Goal: Task Accomplishment & Management: Manage account settings

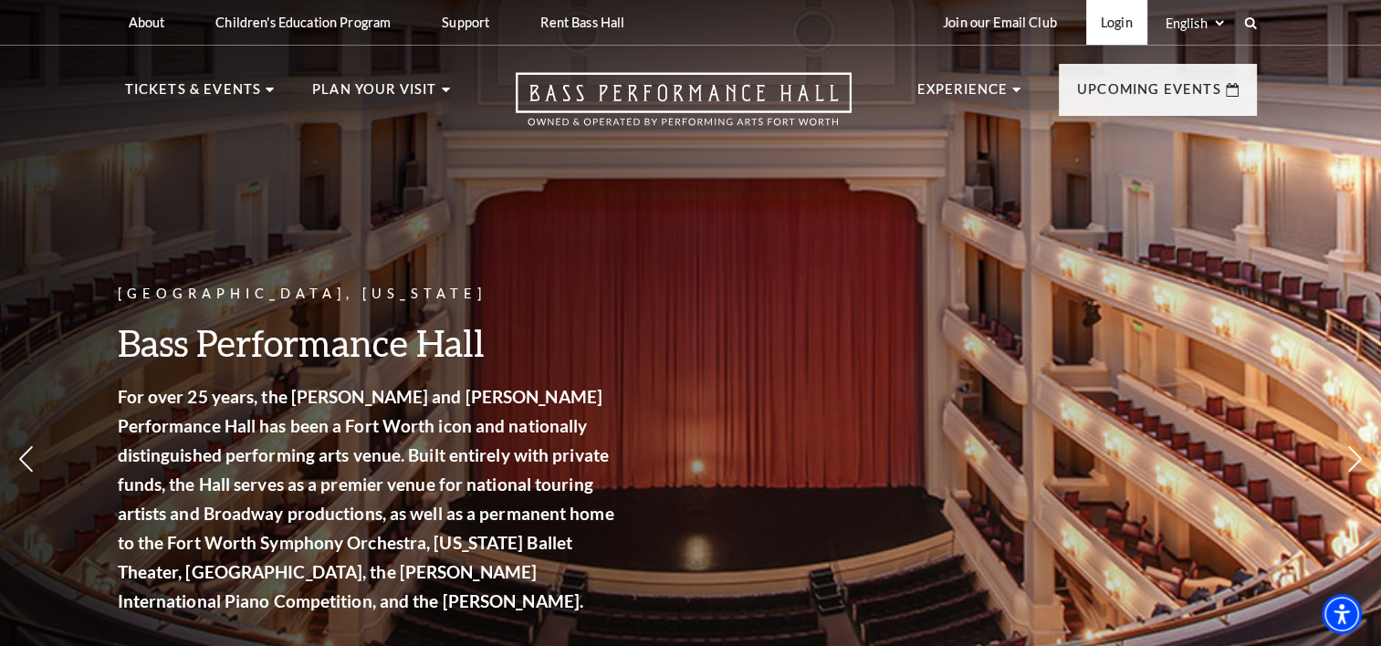
click at [1114, 19] on link "Login" at bounding box center [1117, 22] width 61 height 45
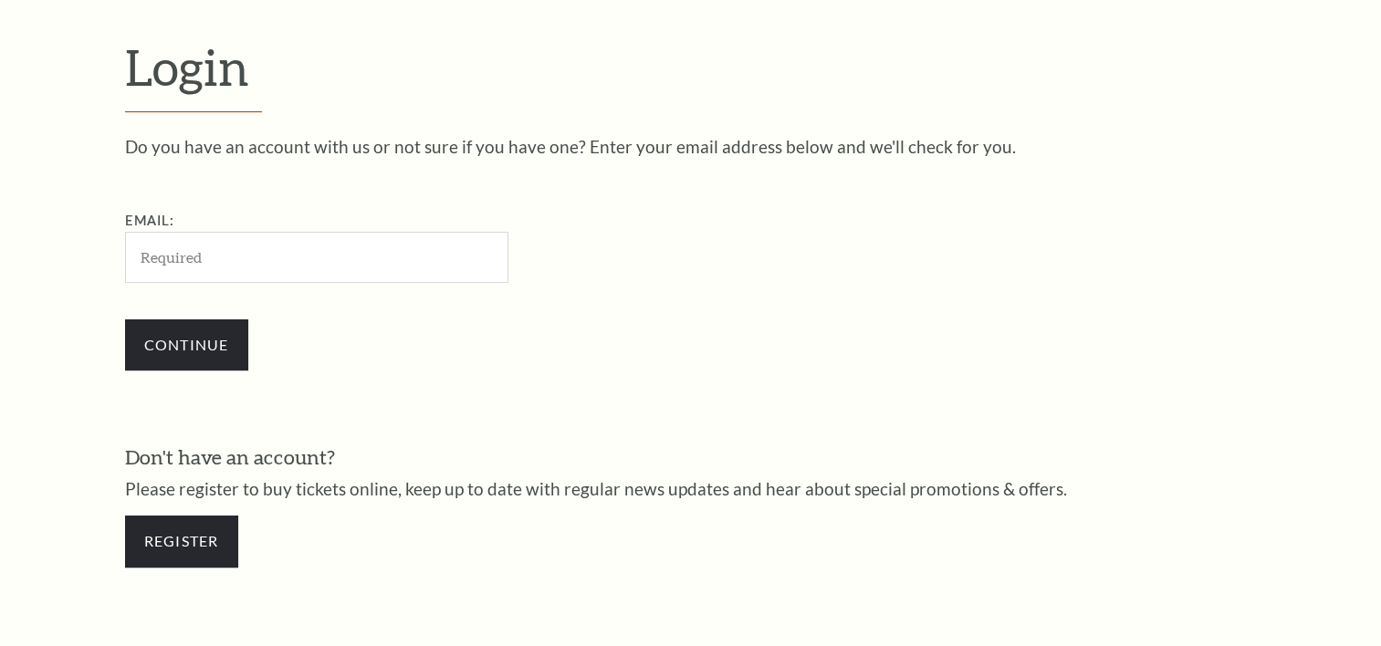
scroll to position [539, 0]
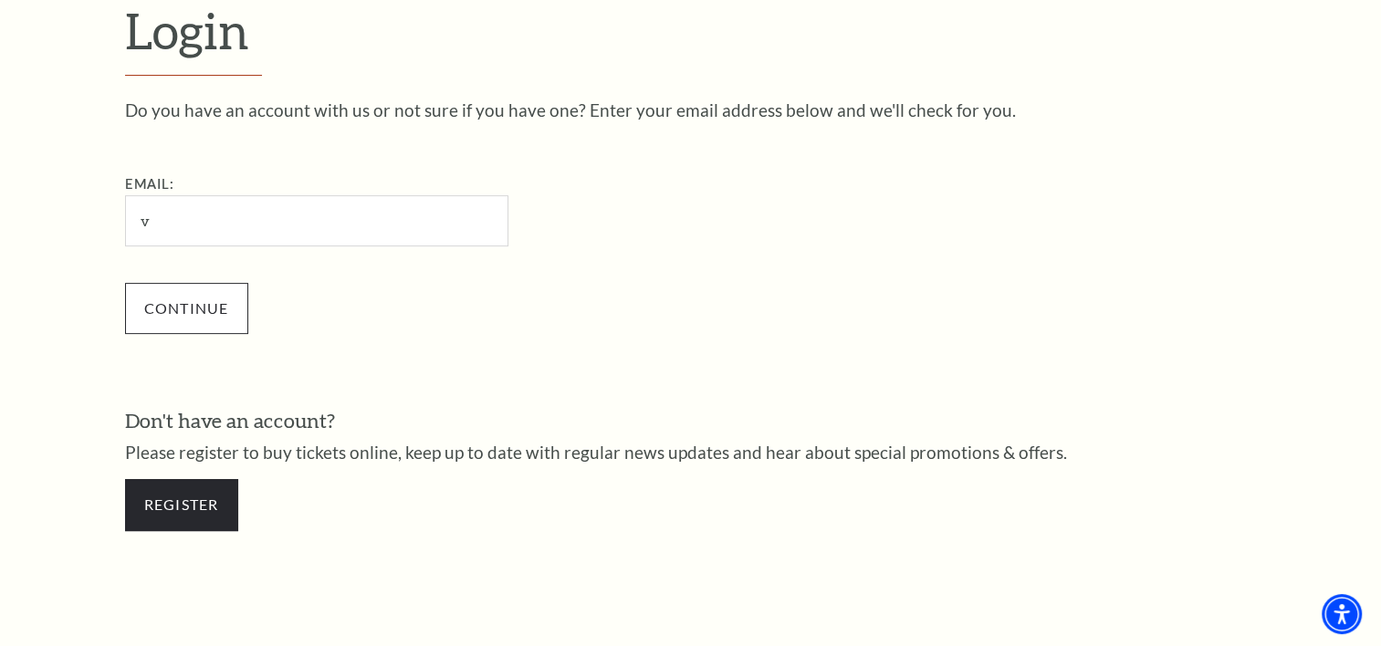
type input "[EMAIL_ADDRESS][DOMAIN_NAME]"
click at [211, 302] on input "Continue" at bounding box center [186, 308] width 123 height 51
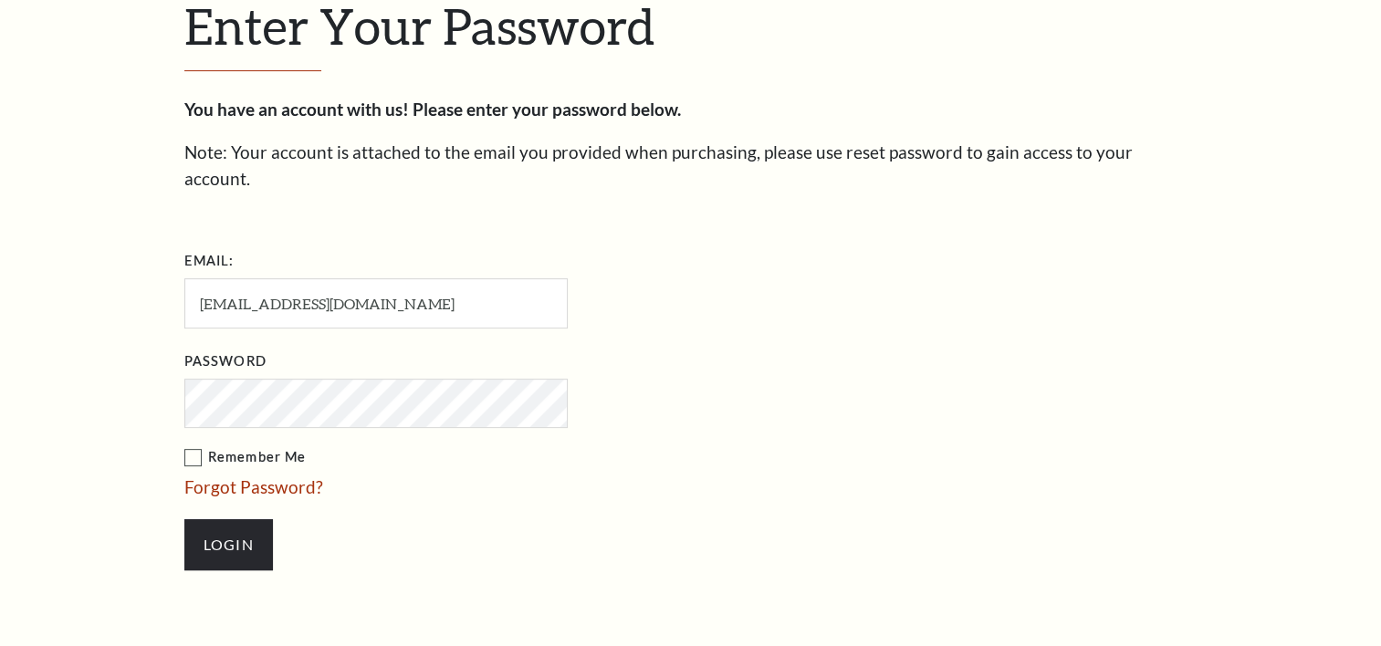
scroll to position [555, 0]
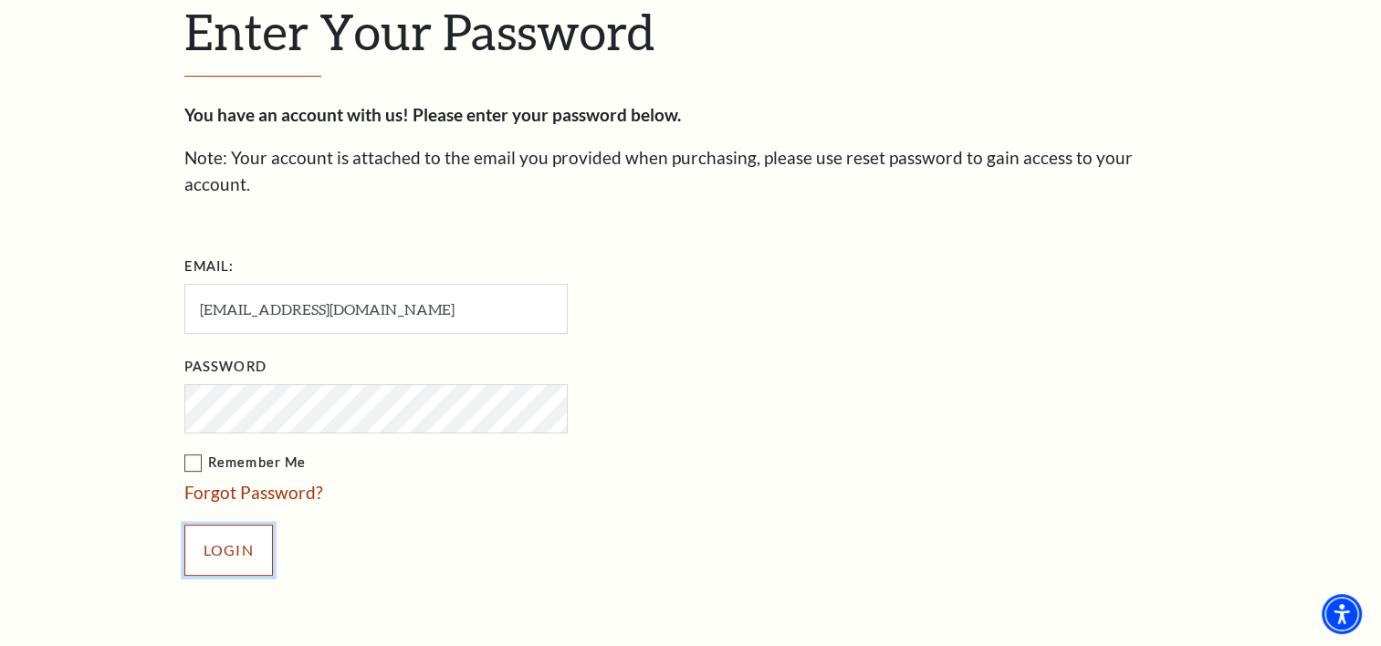
click at [236, 525] on input "Login" at bounding box center [228, 550] width 89 height 51
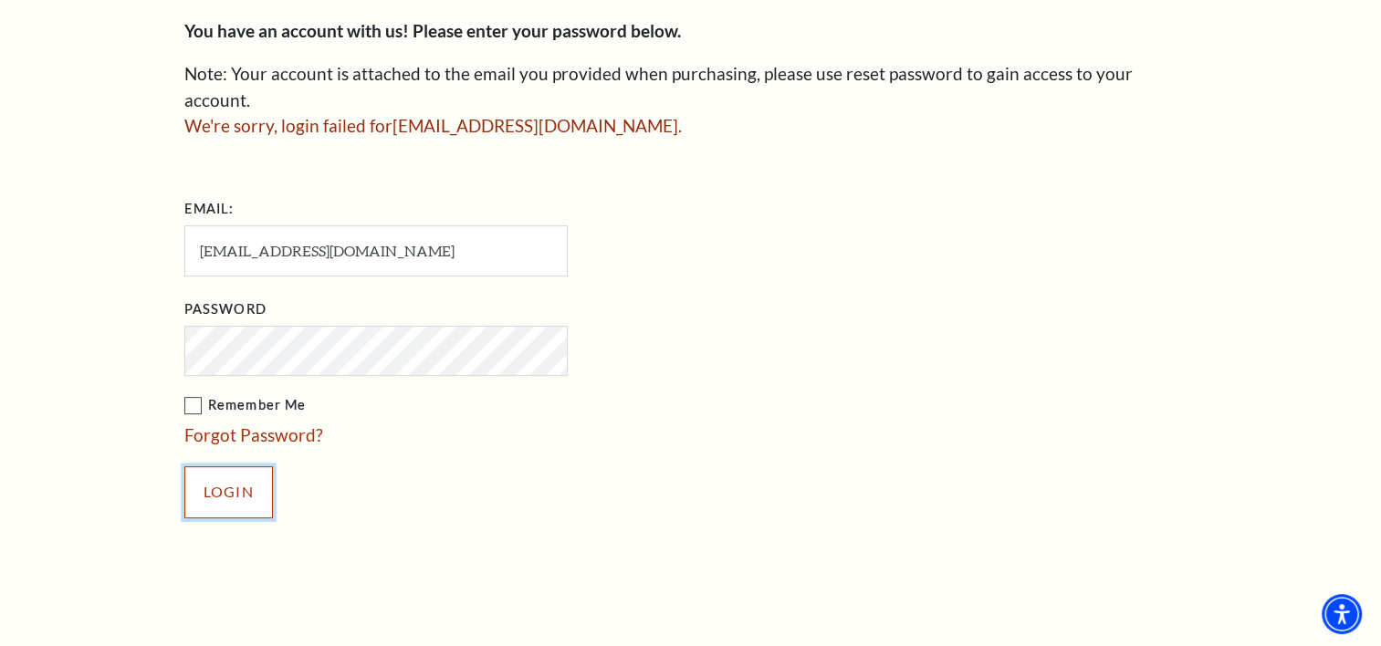
click at [215, 467] on input "Login" at bounding box center [228, 492] width 89 height 51
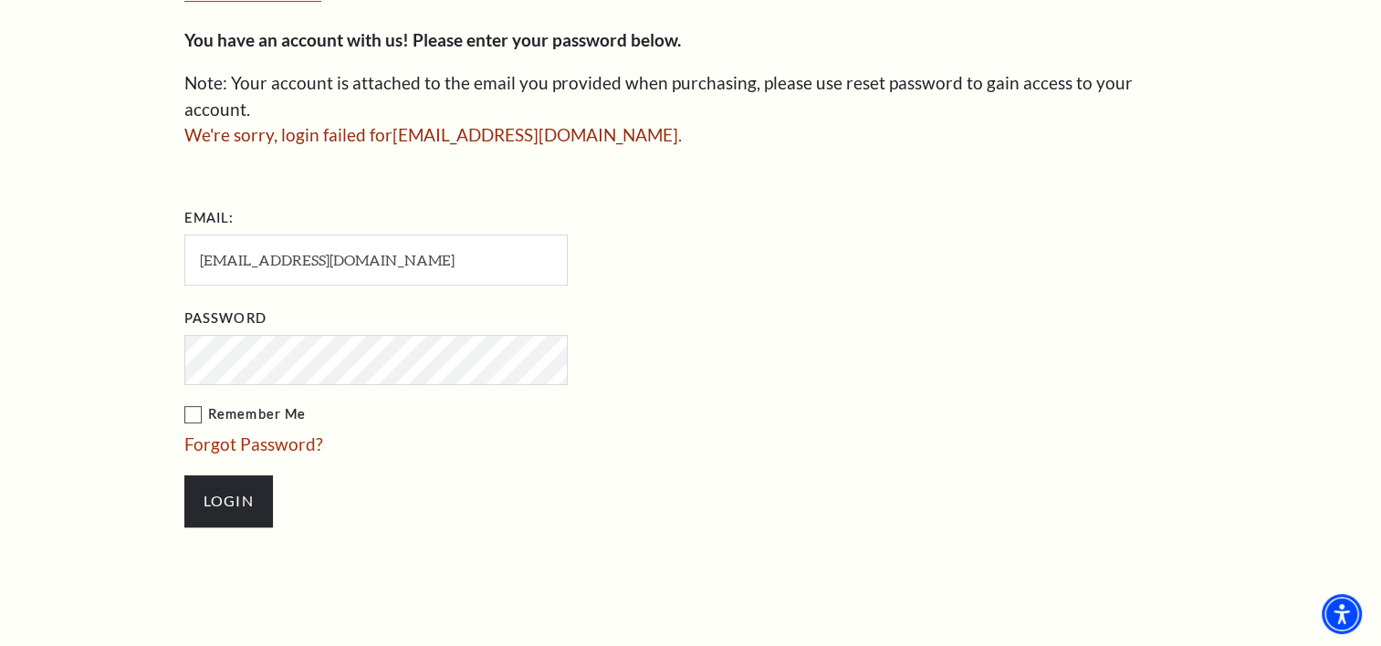
scroll to position [632, 0]
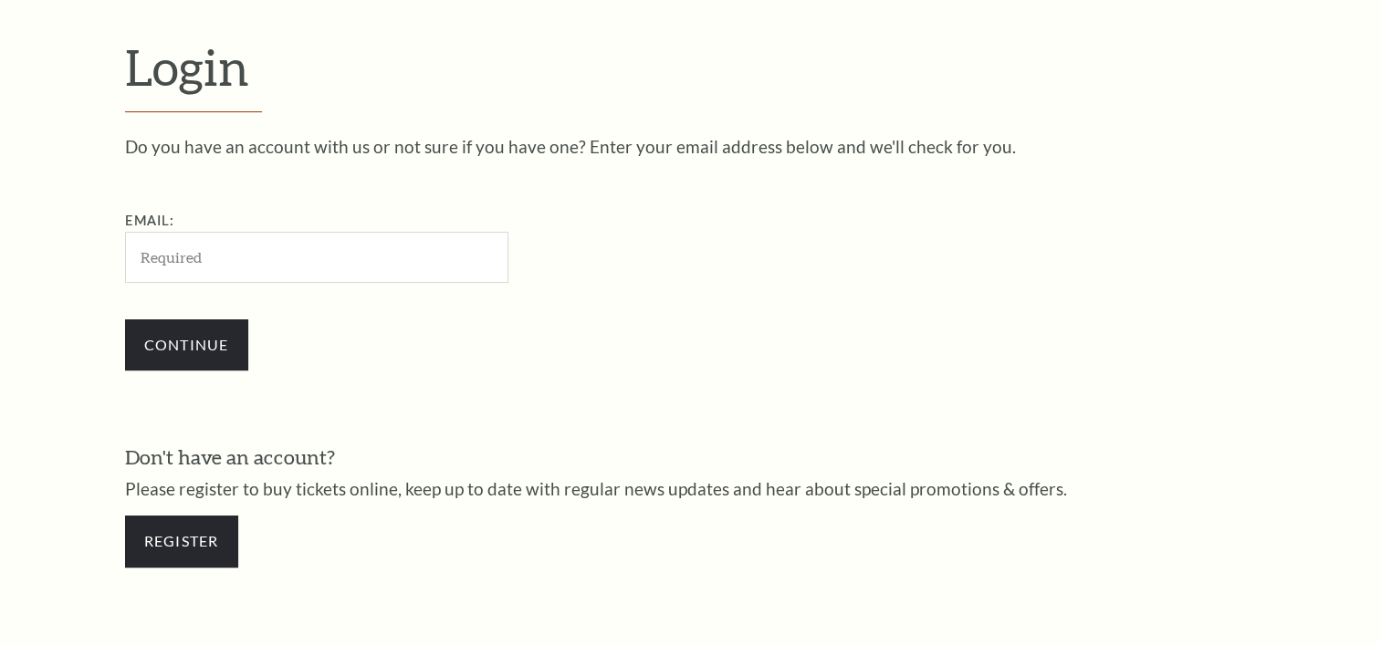
scroll to position [539, 0]
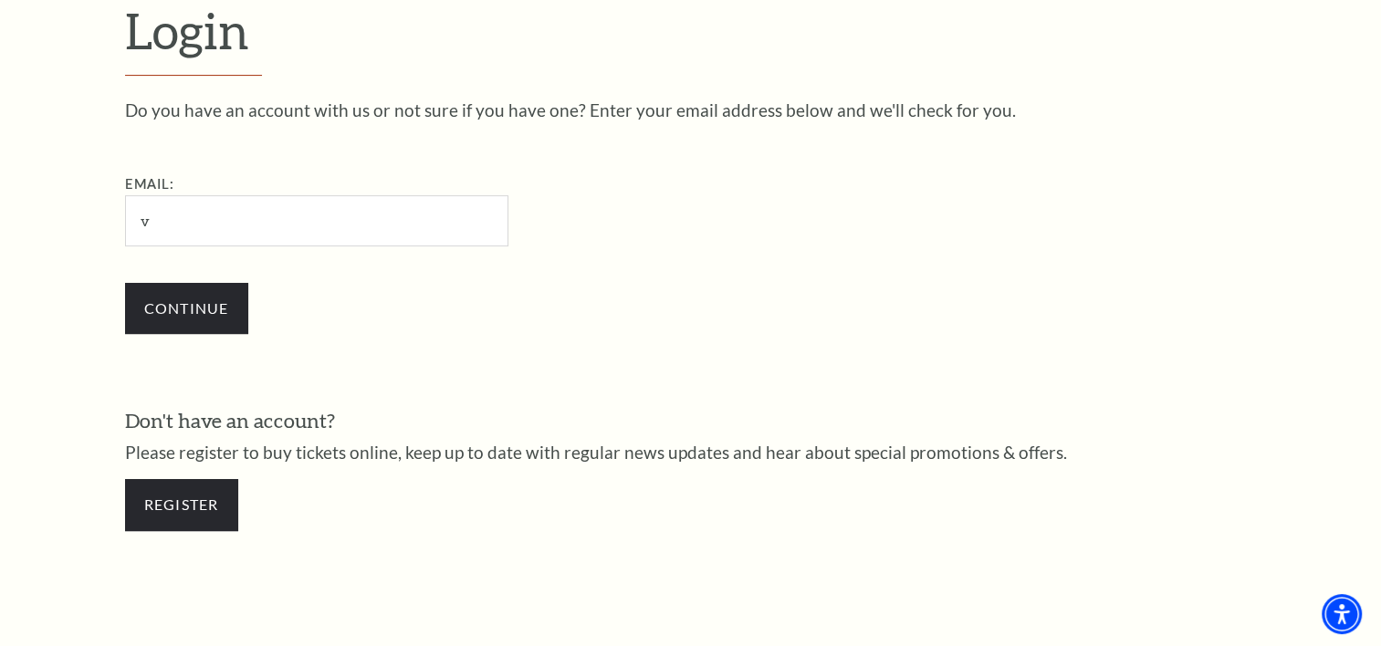
type input "[EMAIL_ADDRESS][DOMAIN_NAME]"
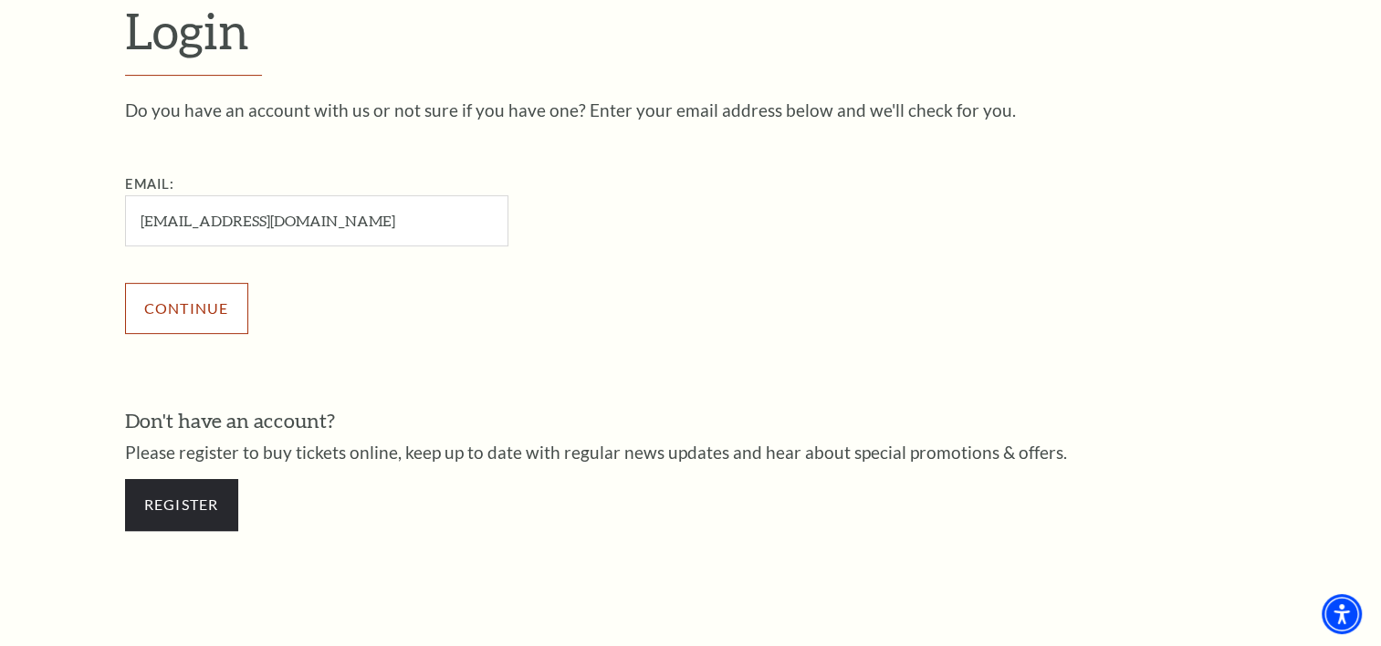
click at [207, 299] on input "Continue" at bounding box center [186, 308] width 123 height 51
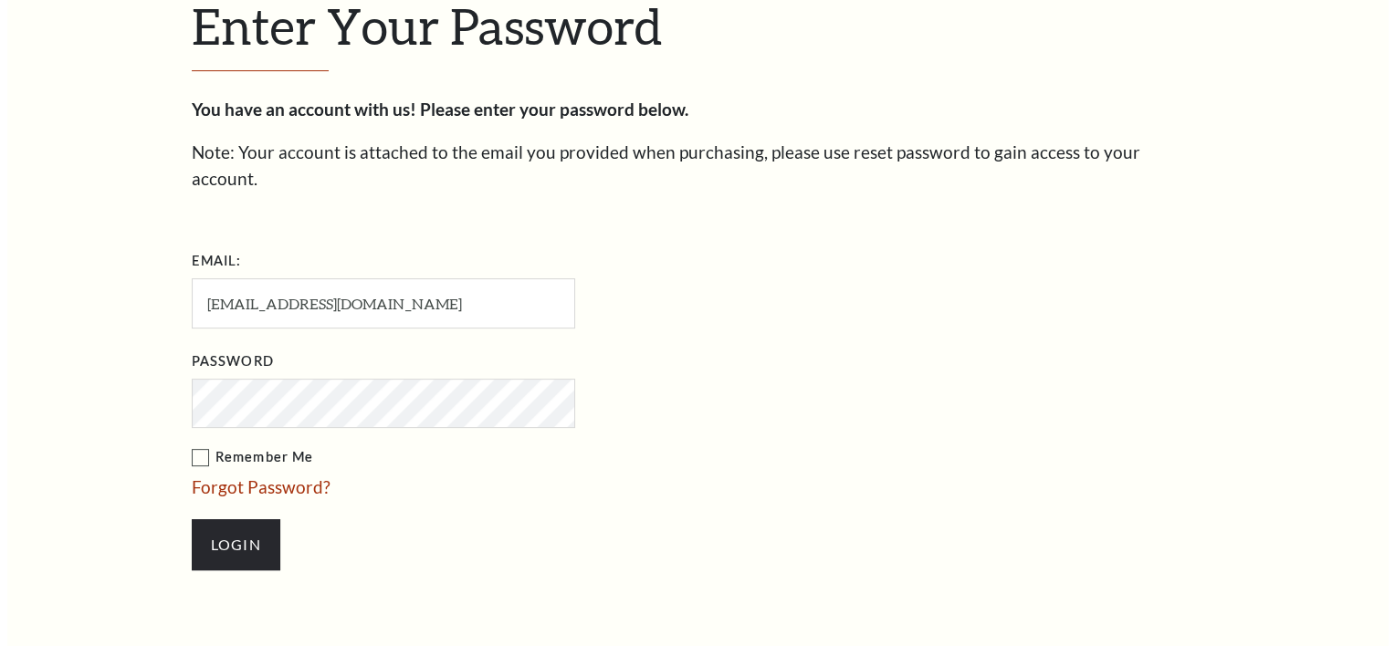
scroll to position [555, 0]
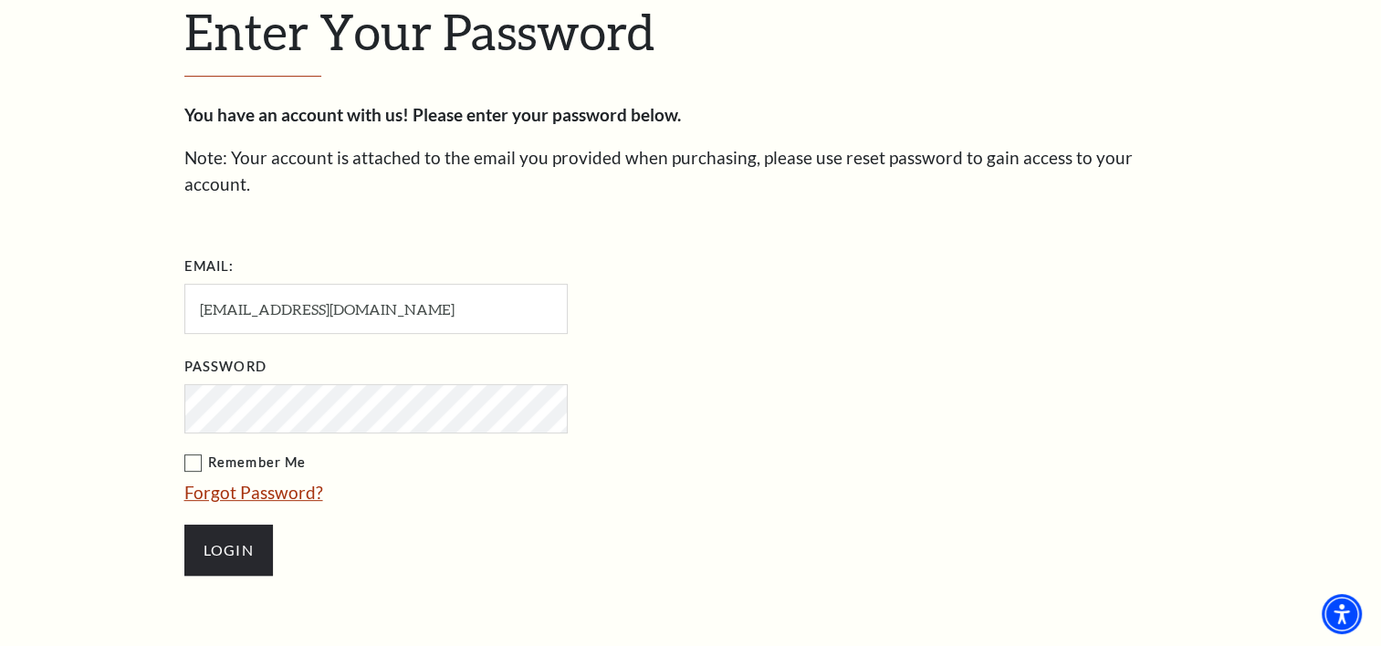
click at [211, 482] on link "Forgot Password?" at bounding box center [253, 492] width 139 height 21
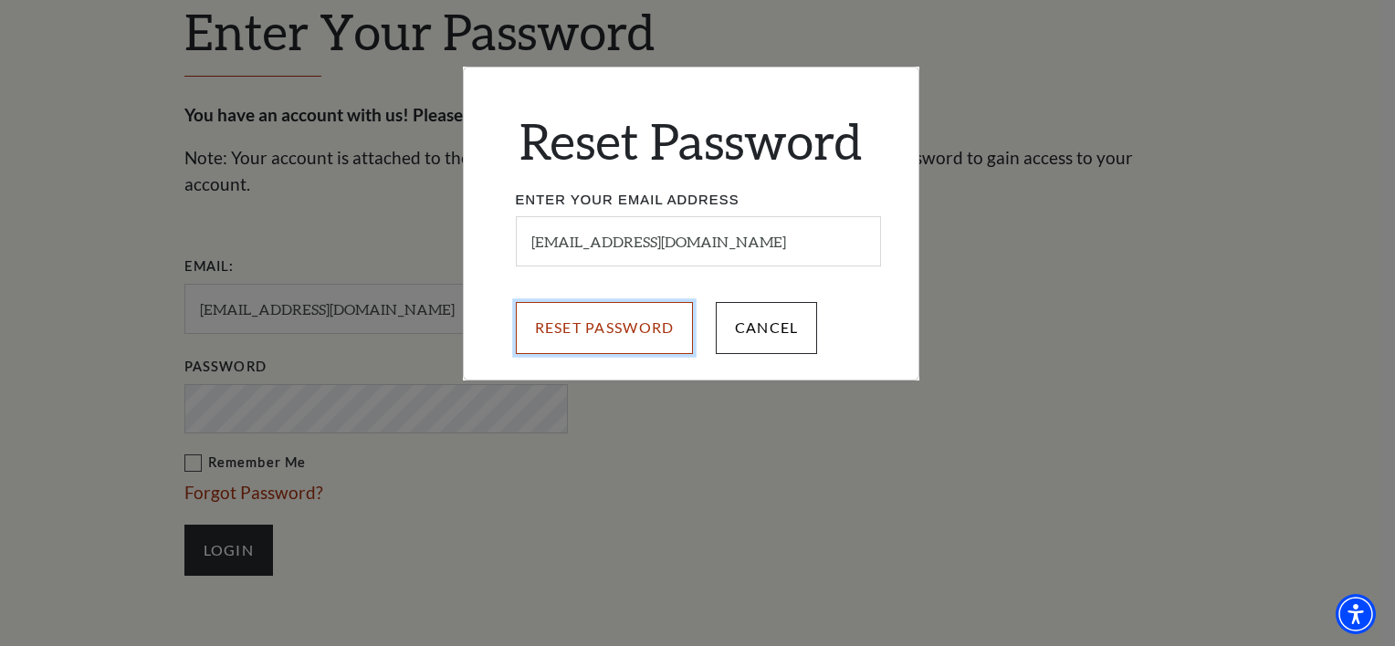
click at [579, 325] on input "Reset Password" at bounding box center [605, 327] width 178 height 51
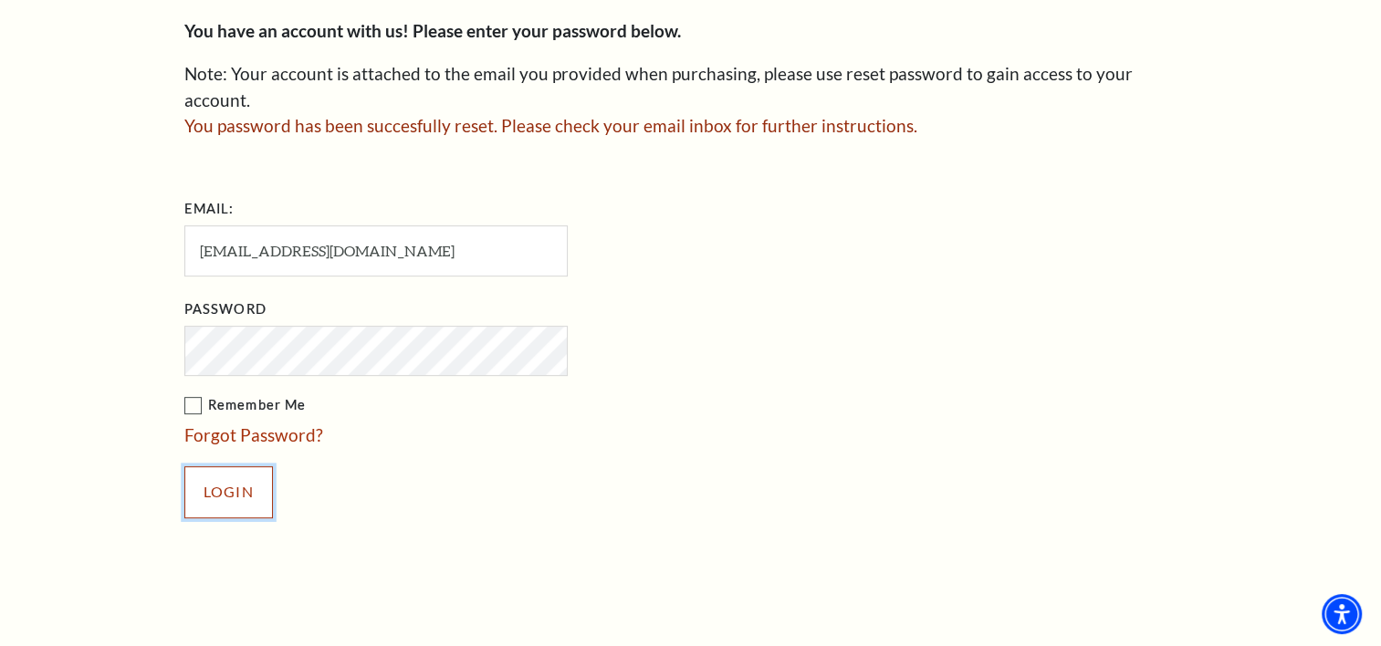
click at [232, 467] on input "Login" at bounding box center [228, 492] width 89 height 51
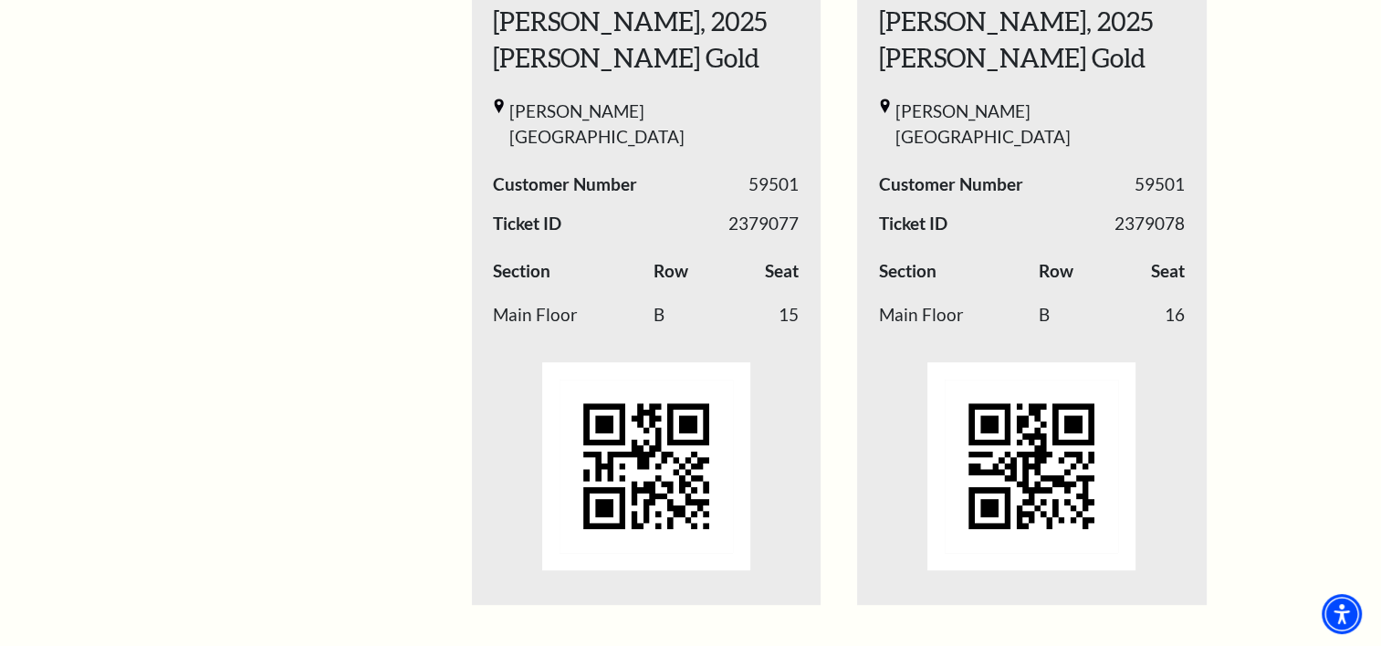
scroll to position [822, 0]
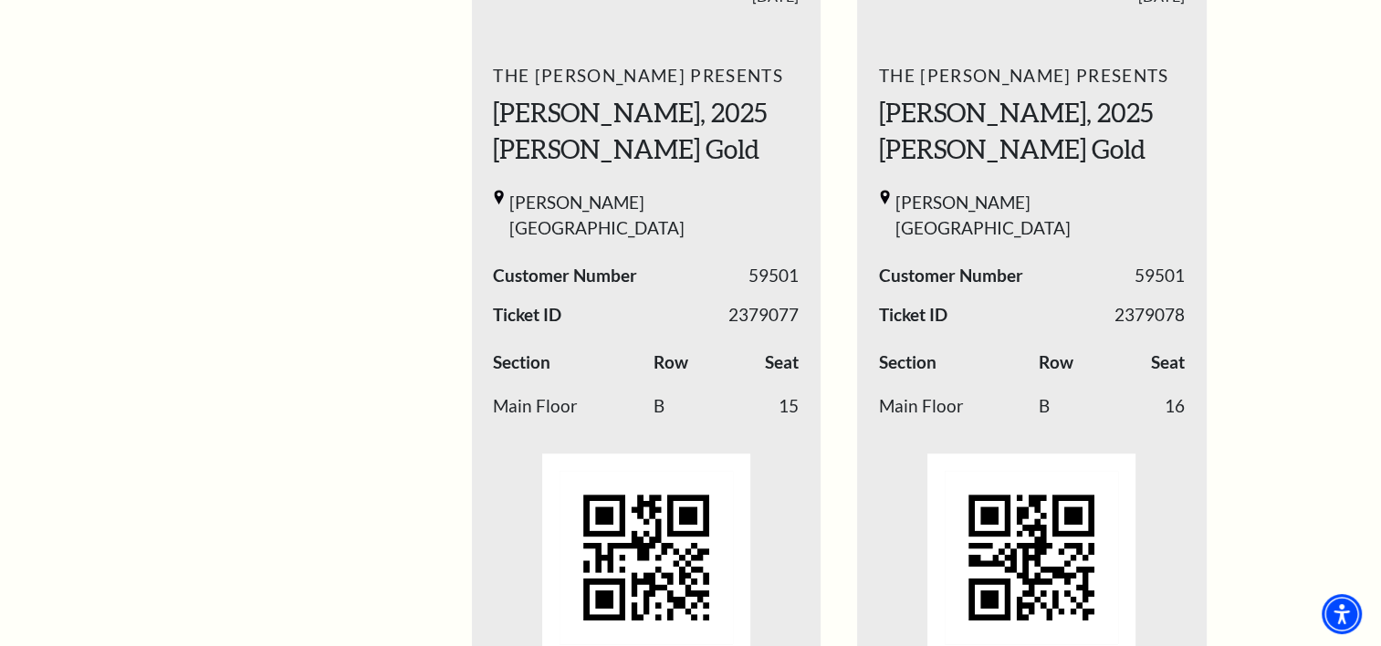
drag, startPoint x: 391, startPoint y: 396, endPoint x: 232, endPoint y: 508, distance: 194.0
click at [232, 508] on div "My Account Home My Profile Upcoming Performances Past Performances" at bounding box center [246, 476] width 242 height 2254
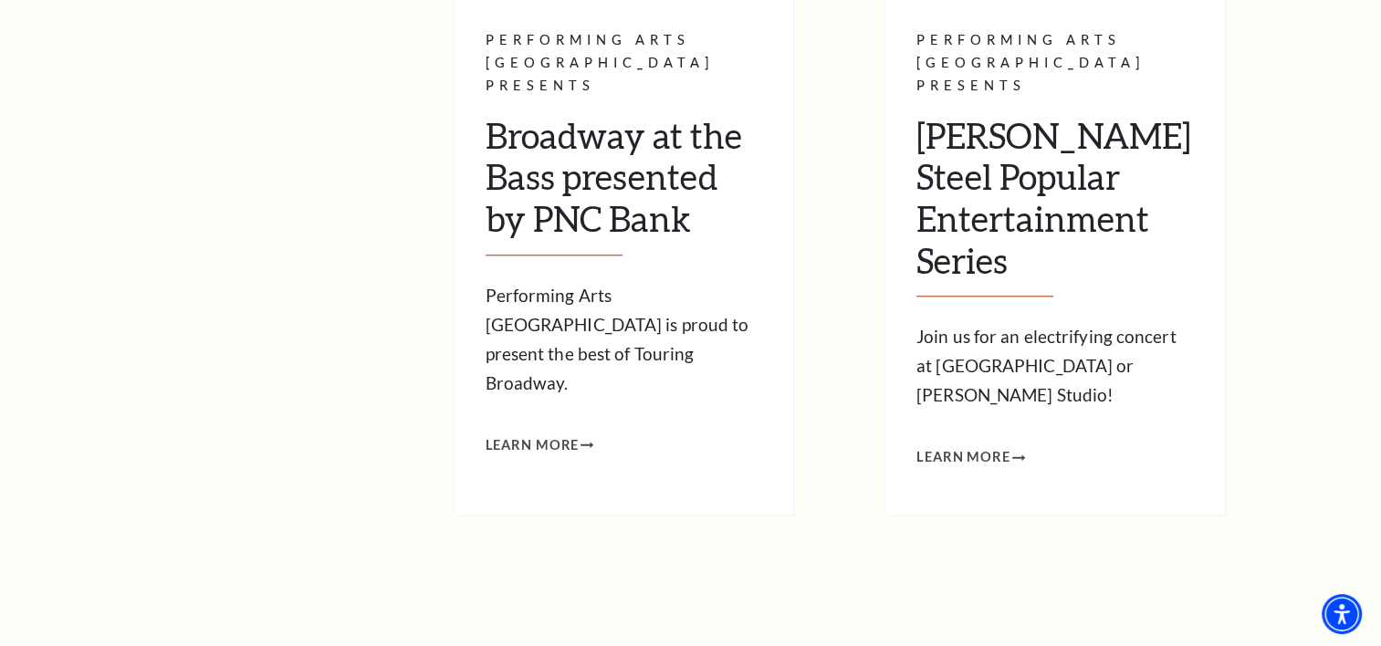
scroll to position [1928, 0]
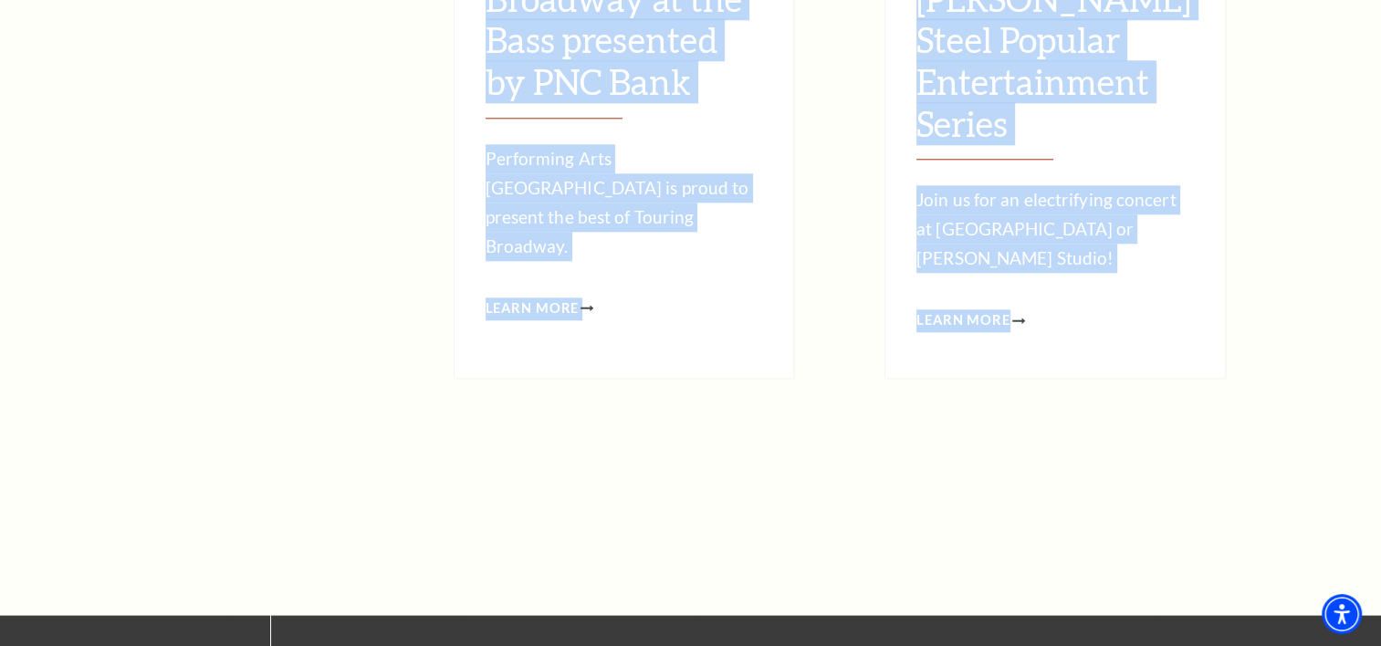
drag, startPoint x: 438, startPoint y: 226, endPoint x: 1025, endPoint y: 271, distance: 588.8
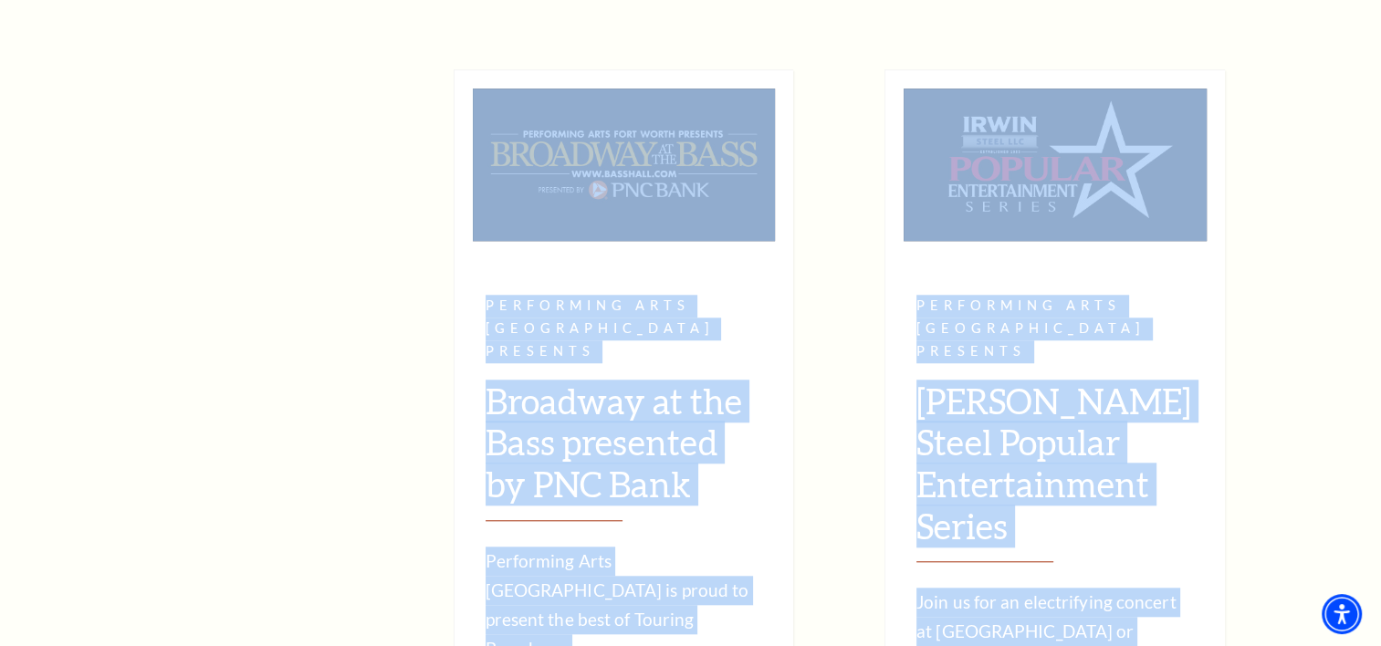
scroll to position [1575, 0]
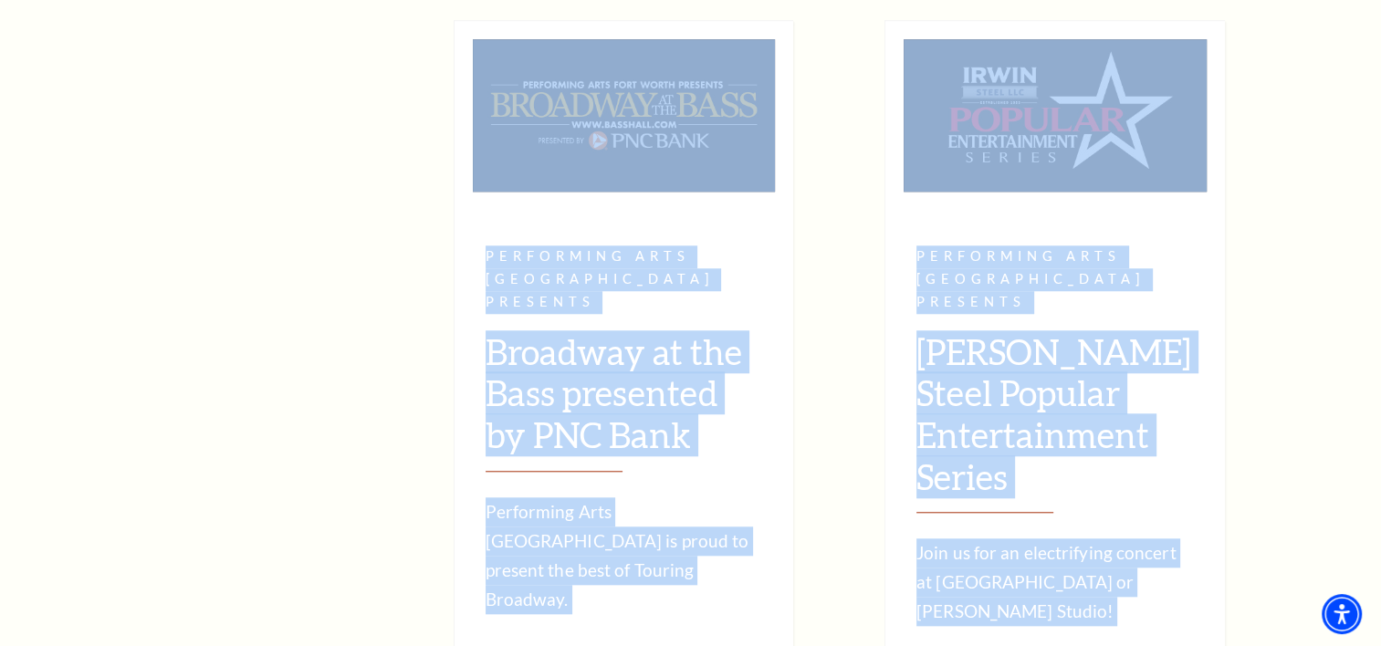
drag, startPoint x: 435, startPoint y: 295, endPoint x: 1041, endPoint y: 594, distance: 676.2
copy div "Lo Ipsumdo Si Ametco, Adipisc elit! Se Doeiusm Temp In Utlabor Etdolore Magnaal…"
